Goal: Task Accomplishment & Management: Manage account settings

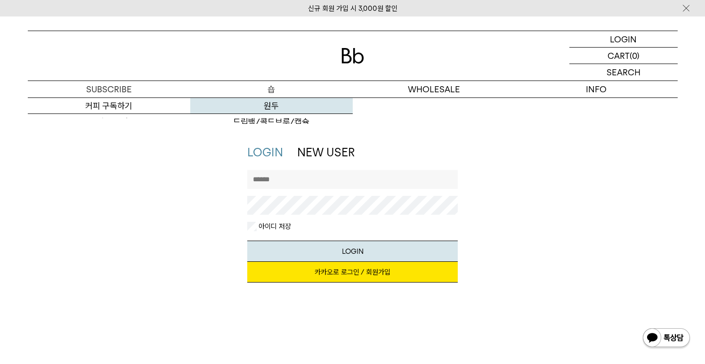
click at [271, 100] on link "원두" at bounding box center [271, 106] width 162 height 16
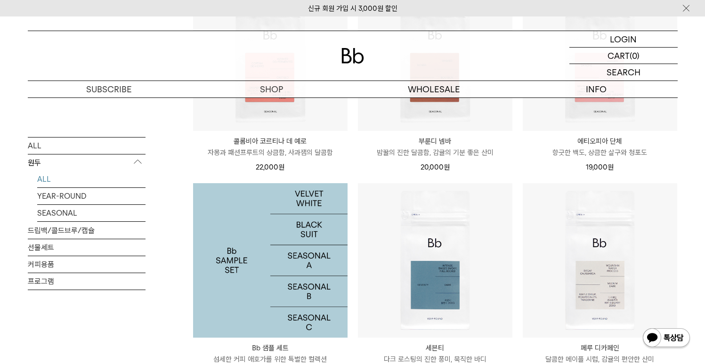
scroll to position [304, 0]
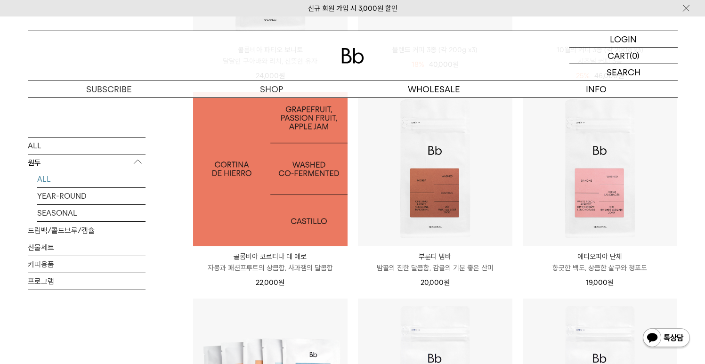
click at [299, 203] on img at bounding box center [270, 169] width 154 height 154
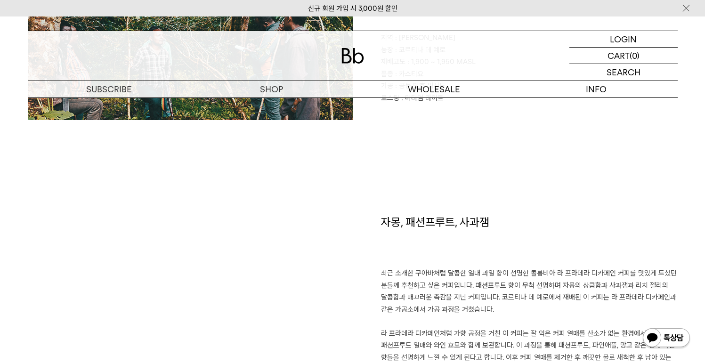
scroll to position [605, 0]
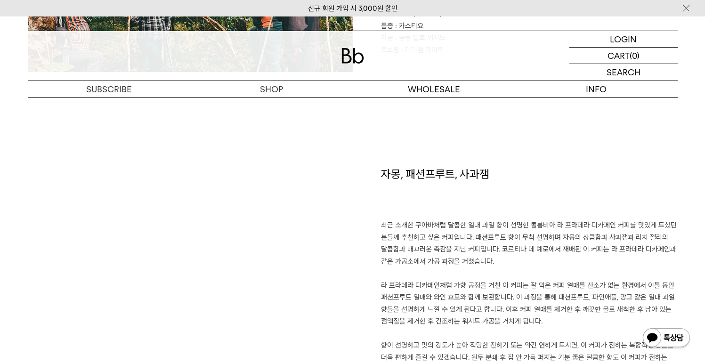
click at [505, 243] on p "최근 소개한 구아바처럼 달콤한 열대 과일 향이 선명한 콜롬비아 라 프라데라 디카페인 커피를 맛있게 드셨던 분들께 추천하고 싶은 커피입니다. 패…" at bounding box center [529, 297] width 297 height 156
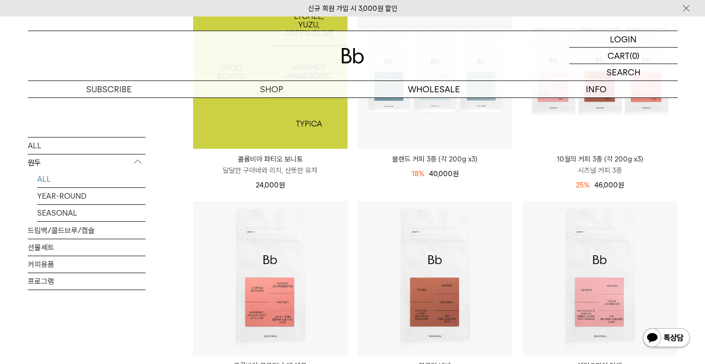
scroll to position [243, 0]
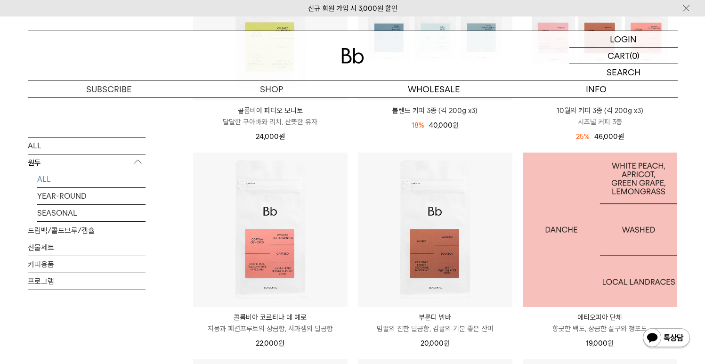
click at [639, 261] on img at bounding box center [600, 230] width 154 height 154
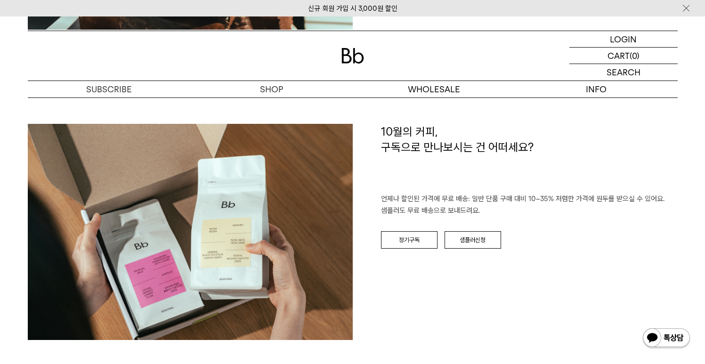
scroll to position [1398, 0]
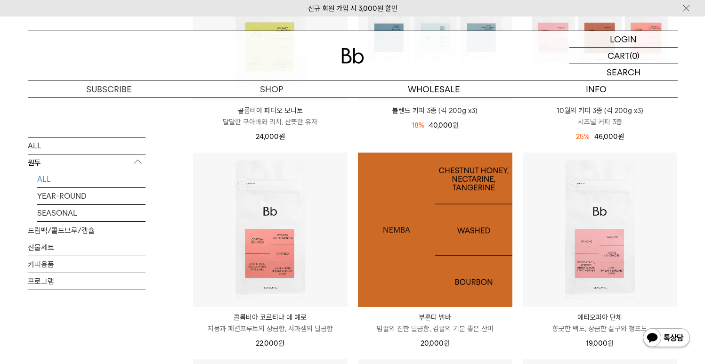
click at [446, 172] on img at bounding box center [435, 230] width 154 height 154
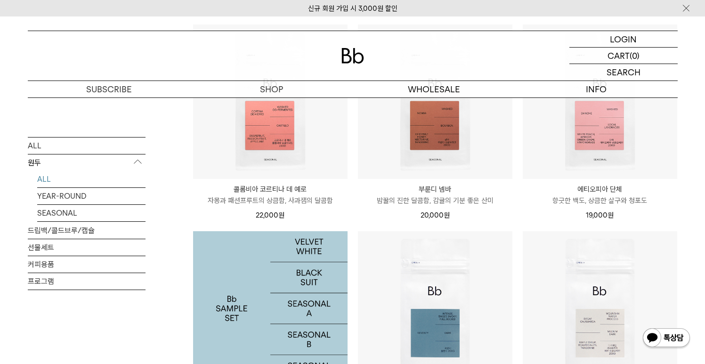
scroll to position [274, 0]
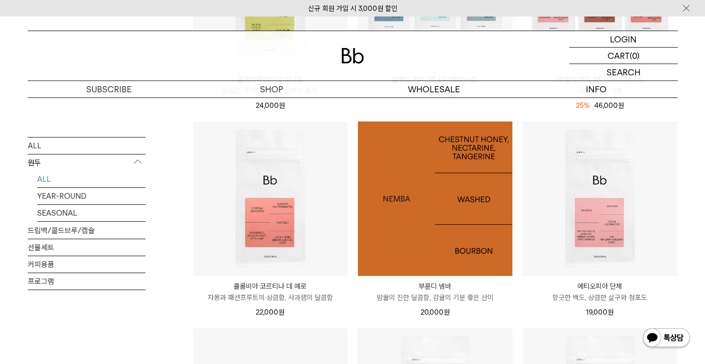
click at [474, 216] on img at bounding box center [435, 199] width 154 height 154
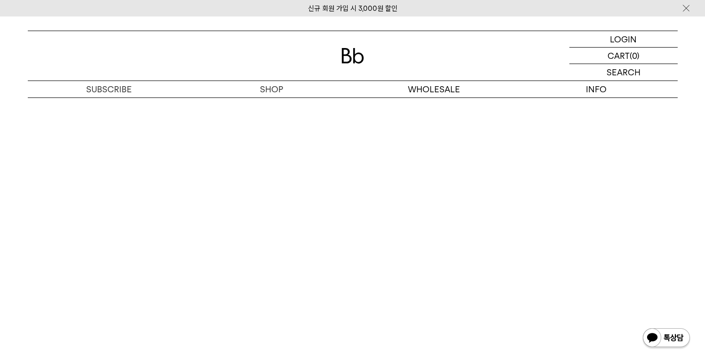
scroll to position [2297, 0]
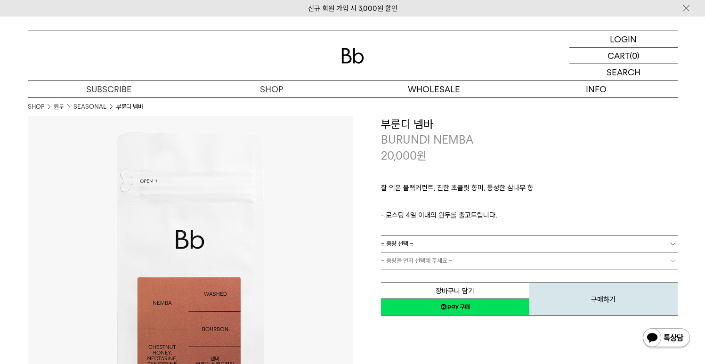
scroll to position [2323, 0]
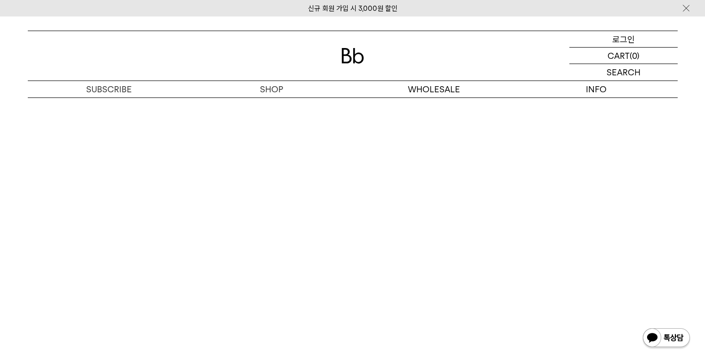
click at [633, 38] on p "로그인" at bounding box center [623, 39] width 23 height 16
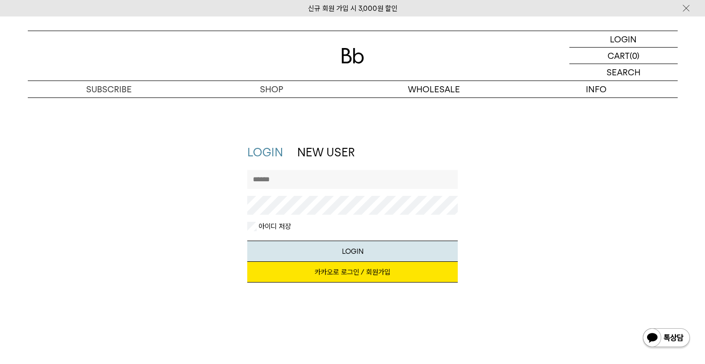
click at [513, 113] on div "LOGIN LOGIN NEW USER 지금 가입하시면 3,000원 쿠폰과 매월 회원 전용 커피 혜택을 드려요. 카카오로 로그인 / 회원가입 아…" at bounding box center [352, 239] width 705 height 284
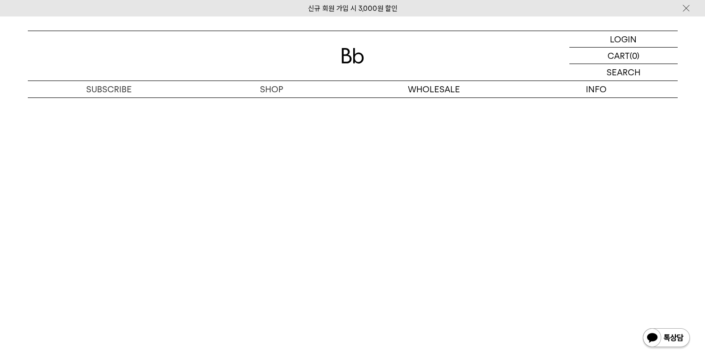
scroll to position [1863, 0]
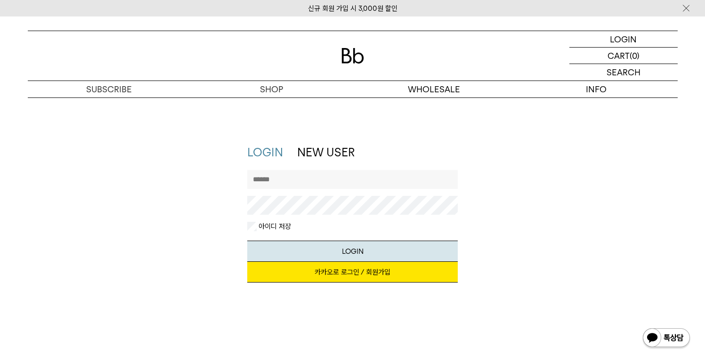
click at [345, 267] on link "카카오로 로그인 / 회원가입" at bounding box center [352, 272] width 211 height 21
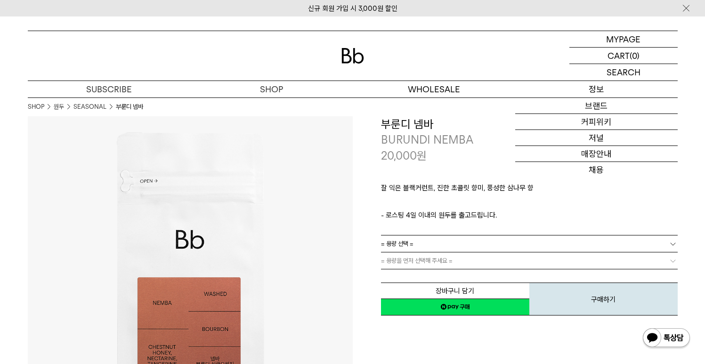
click at [607, 84] on p "정보" at bounding box center [596, 89] width 162 height 16
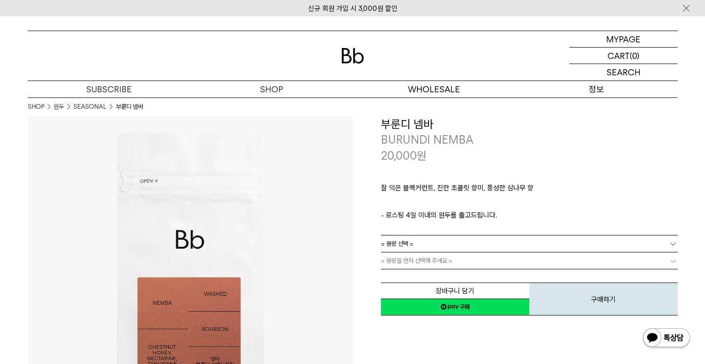
click at [590, 94] on p "정보" at bounding box center [596, 89] width 162 height 16
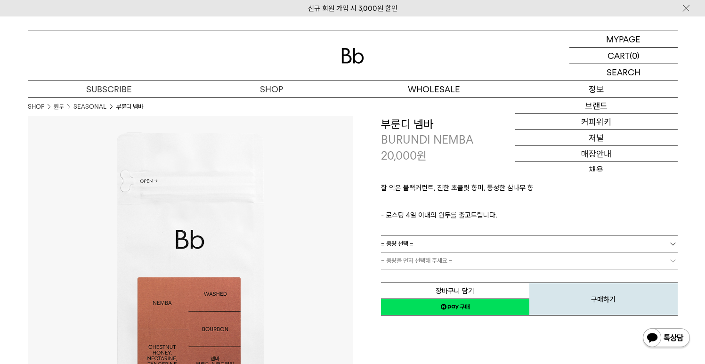
click at [638, 92] on p "정보" at bounding box center [596, 89] width 162 height 16
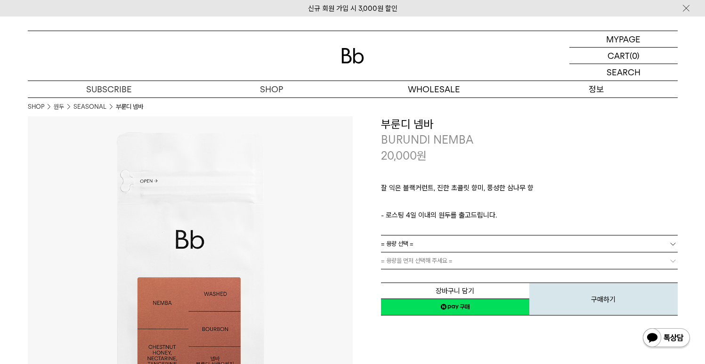
click at [597, 90] on p "정보" at bounding box center [596, 89] width 162 height 16
click at [598, 89] on p "정보" at bounding box center [596, 89] width 162 height 16
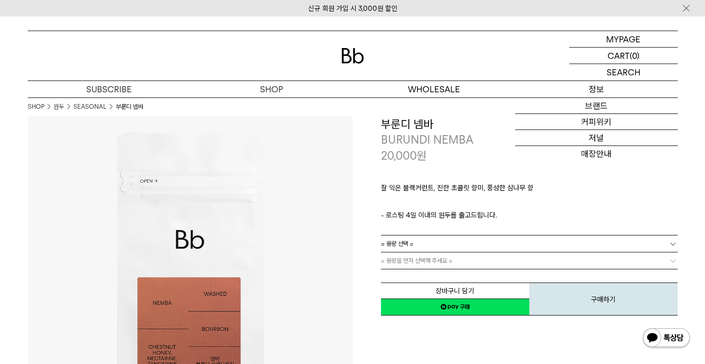
click at [594, 90] on p "정보" at bounding box center [596, 89] width 162 height 16
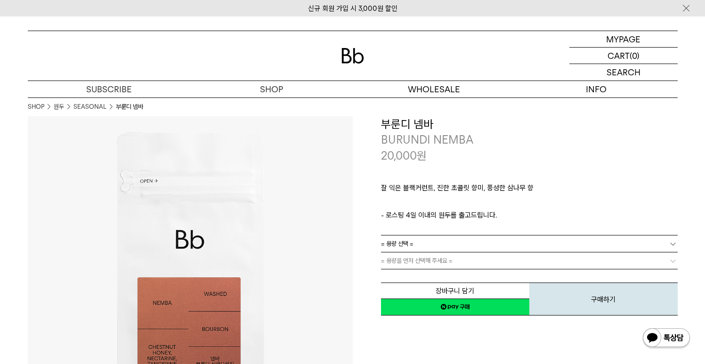
click at [352, 64] on div at bounding box center [353, 55] width 650 height 49
click at [348, 56] on img at bounding box center [352, 56] width 23 height 16
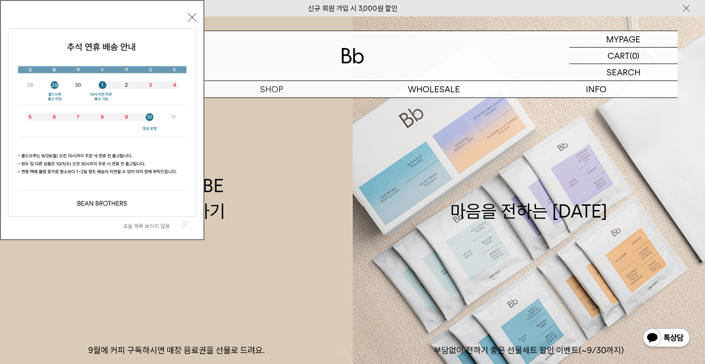
click at [195, 18] on button "닫기" at bounding box center [192, 17] width 8 height 8
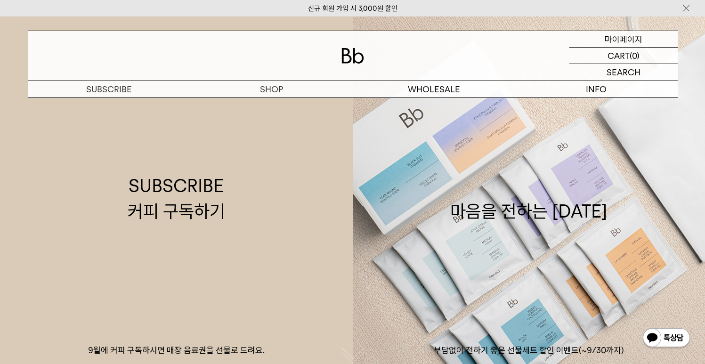
click at [625, 37] on p "마이페이지" at bounding box center [624, 39] width 38 height 16
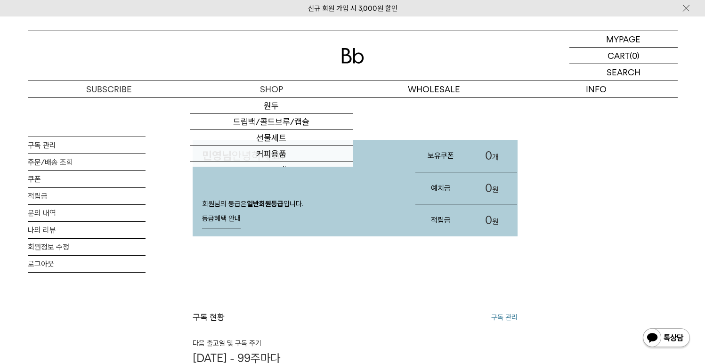
click at [328, 56] on div at bounding box center [353, 55] width 650 height 49
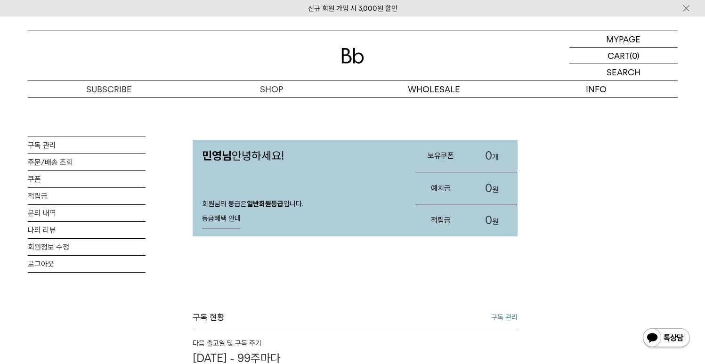
click at [343, 54] on img at bounding box center [352, 56] width 23 height 16
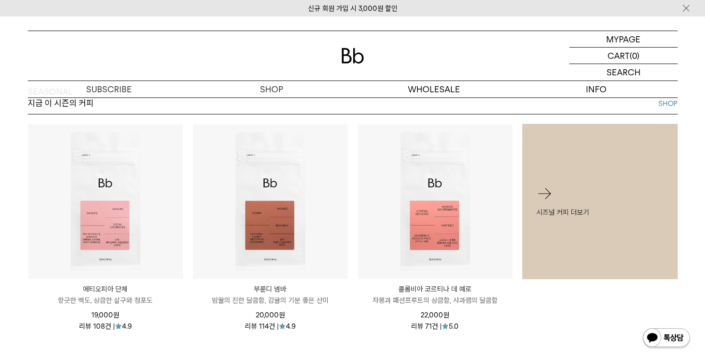
scroll to position [376, 0]
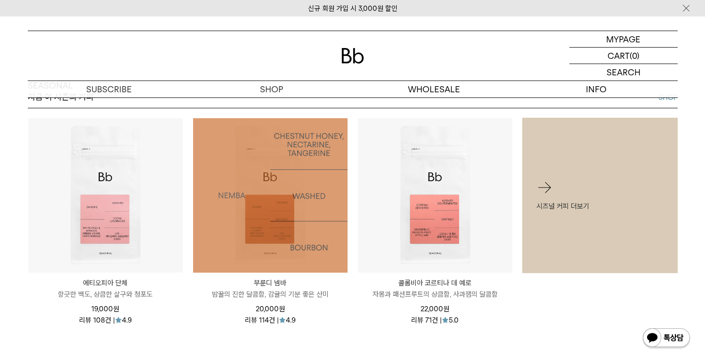
click at [263, 229] on img at bounding box center [270, 195] width 154 height 154
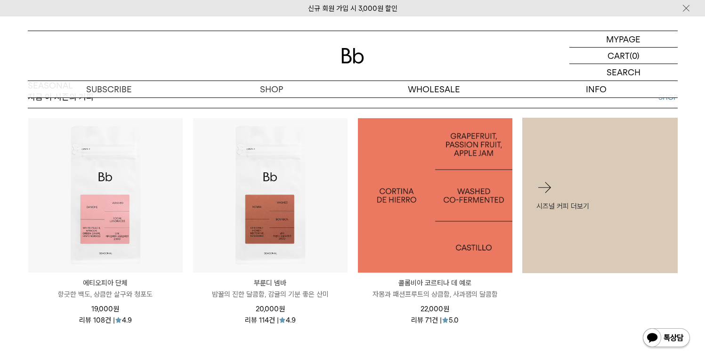
click at [422, 222] on img at bounding box center [435, 195] width 154 height 154
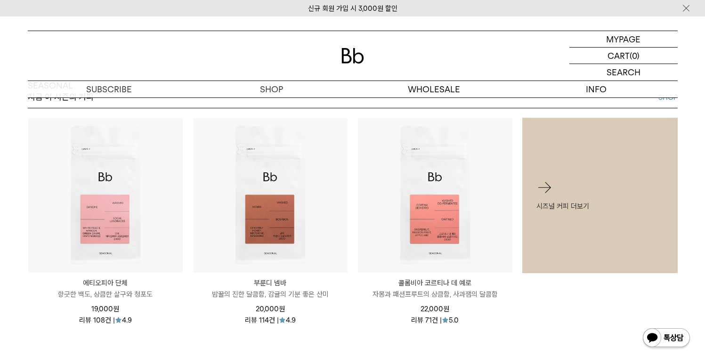
click at [103, 195] on img at bounding box center [105, 195] width 154 height 154
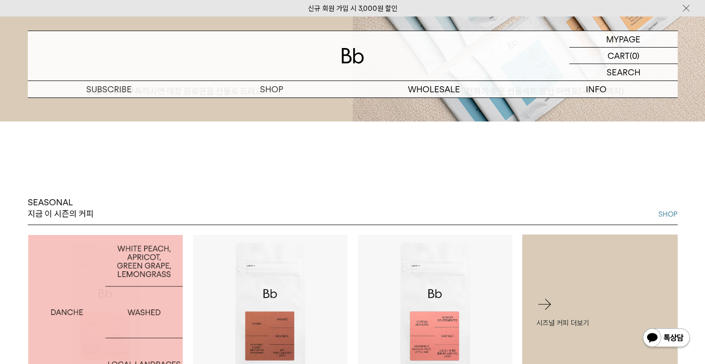
scroll to position [265, 0]
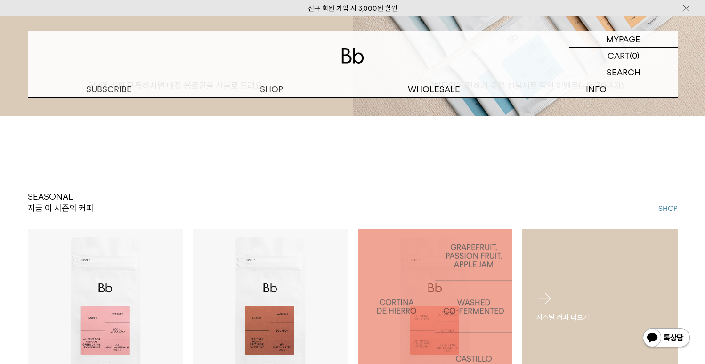
click at [570, 291] on div "시즈널 커피 더보기" at bounding box center [599, 306] width 155 height 61
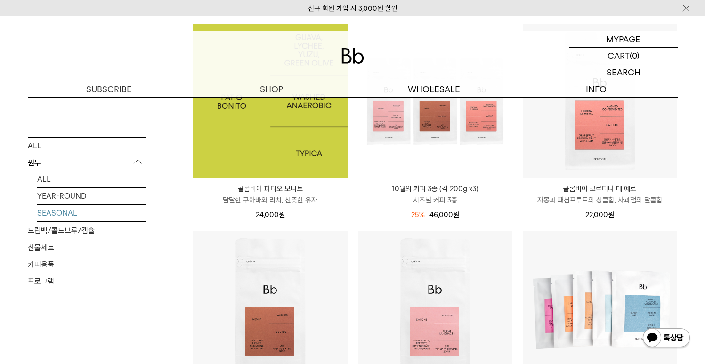
click at [257, 134] on img at bounding box center [270, 101] width 154 height 154
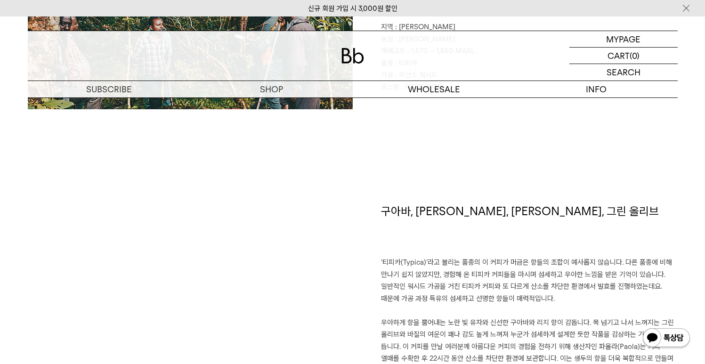
scroll to position [768, 0]
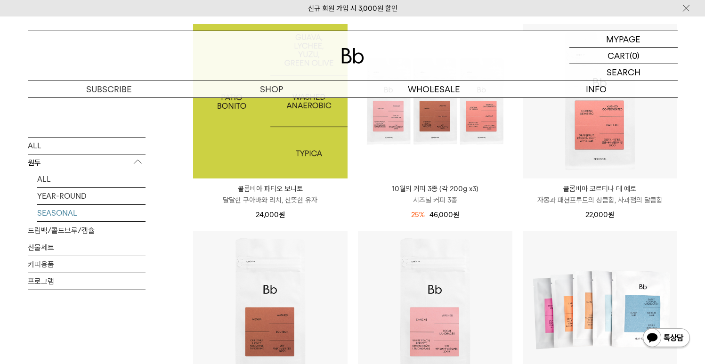
scroll to position [190, 0]
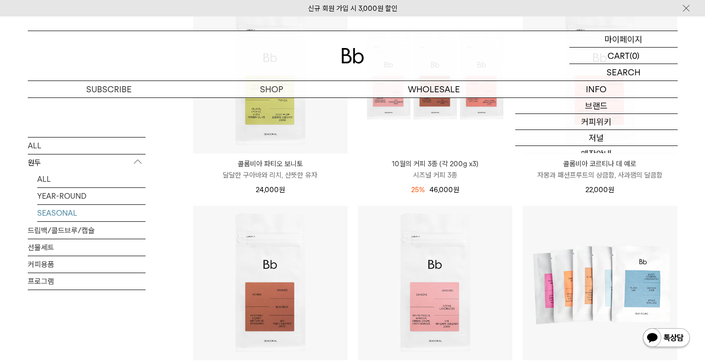
click at [611, 41] on p "마이페이지" at bounding box center [624, 39] width 38 height 16
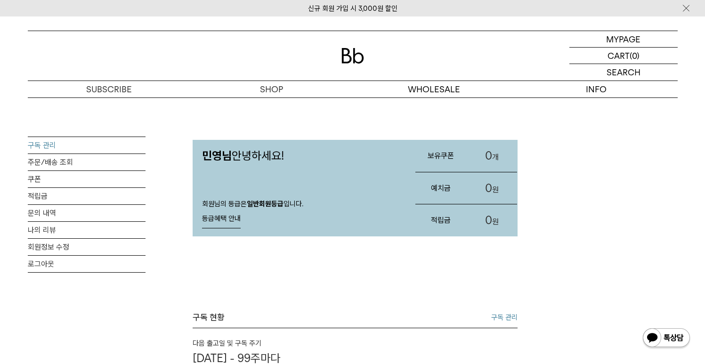
click at [65, 146] on link "구독 관리" at bounding box center [87, 145] width 118 height 16
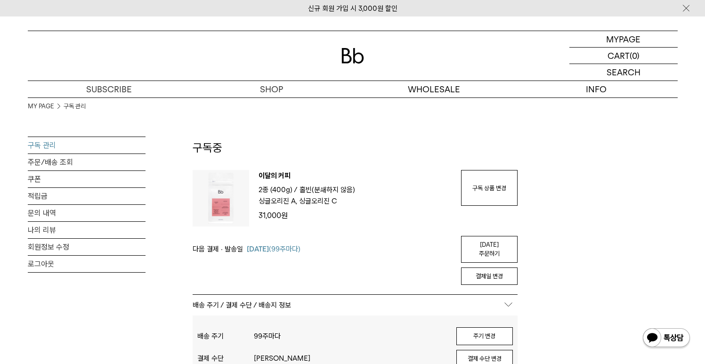
scroll to position [61, 0]
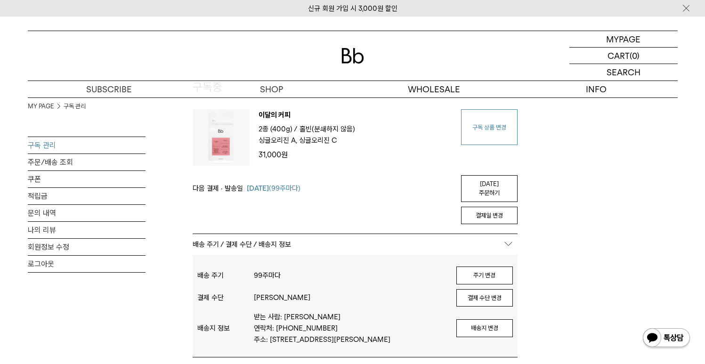
click at [494, 140] on link "구독 상품 변경" at bounding box center [489, 127] width 57 height 36
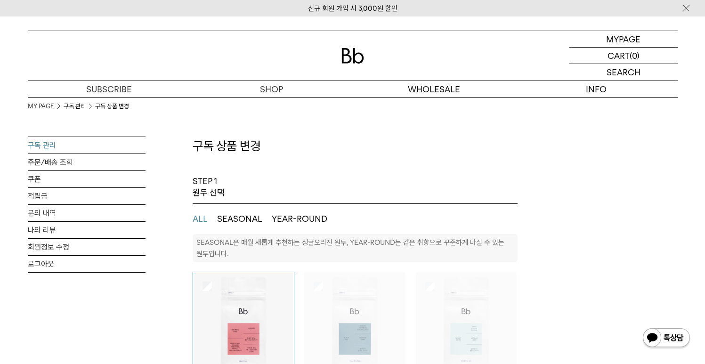
select select "**"
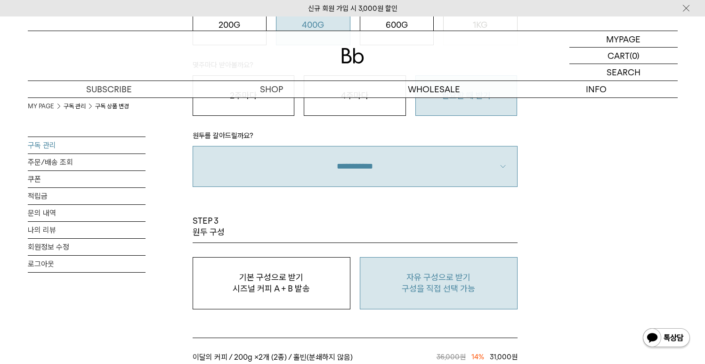
scroll to position [795, 0]
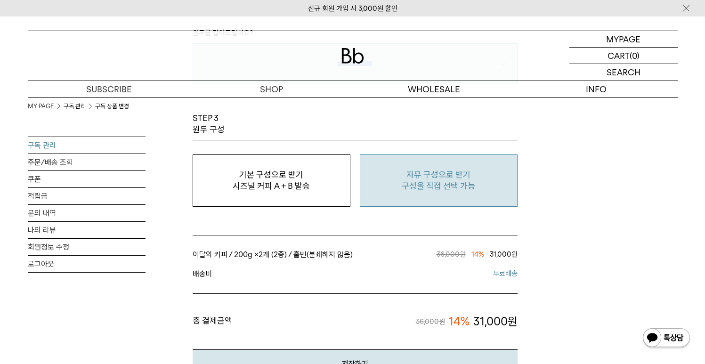
click at [390, 187] on p "구성을 직접 선택 가능" at bounding box center [438, 185] width 147 height 11
type input "*"
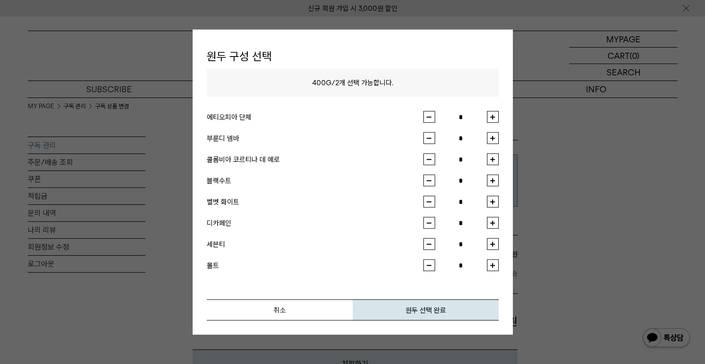
click at [493, 117] on button "button" at bounding box center [493, 117] width 12 height 12
type input "*"
click at [489, 141] on button "button" at bounding box center [493, 138] width 12 height 12
type input "*"
click at [415, 302] on button "원두 선택 완료" at bounding box center [426, 310] width 146 height 21
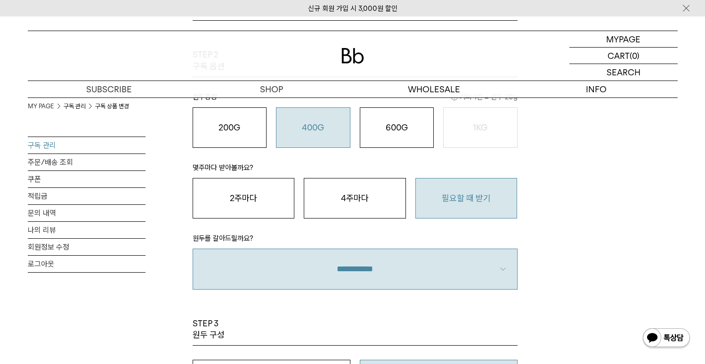
scroll to position [0, 0]
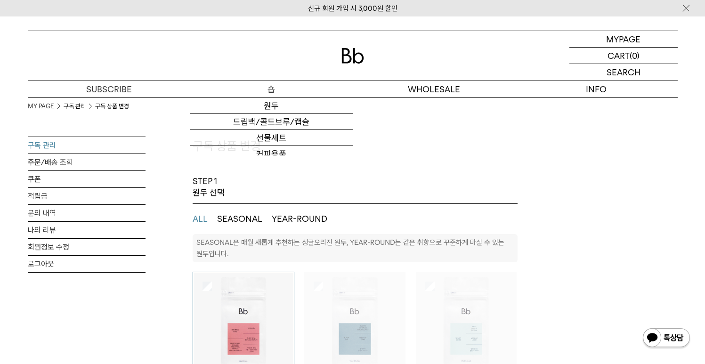
click at [265, 88] on p "숍" at bounding box center [271, 89] width 162 height 16
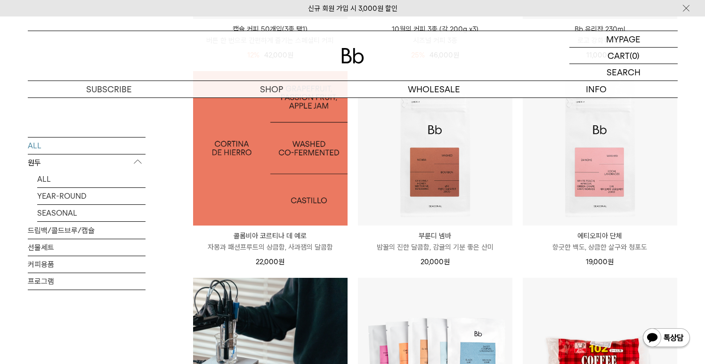
scroll to position [537, 0]
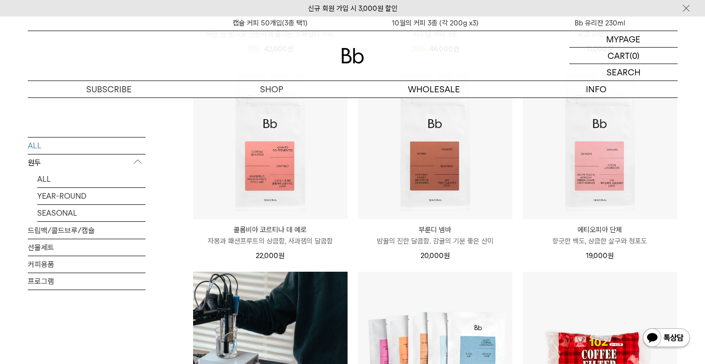
click at [609, 24] on div "MYPAGE 마이페이지 LOGOUT 로그아웃 CART 장바구니 (0) SEARCH 검색 검색폼 ** 추천상품" at bounding box center [352, 56] width 705 height 81
click at [591, 22] on div "MYPAGE 마이페이지 LOGOUT 로그아웃 CART 장바구니 (0) SEARCH 검색 검색폼 ** 추천상품" at bounding box center [352, 56] width 705 height 81
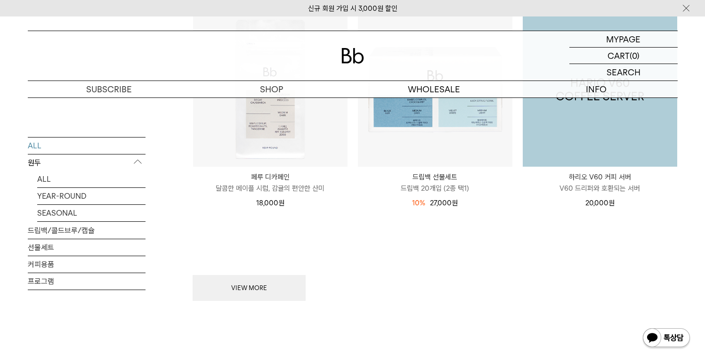
scroll to position [1263, 0]
